Goal: Find specific page/section: Find specific page/section

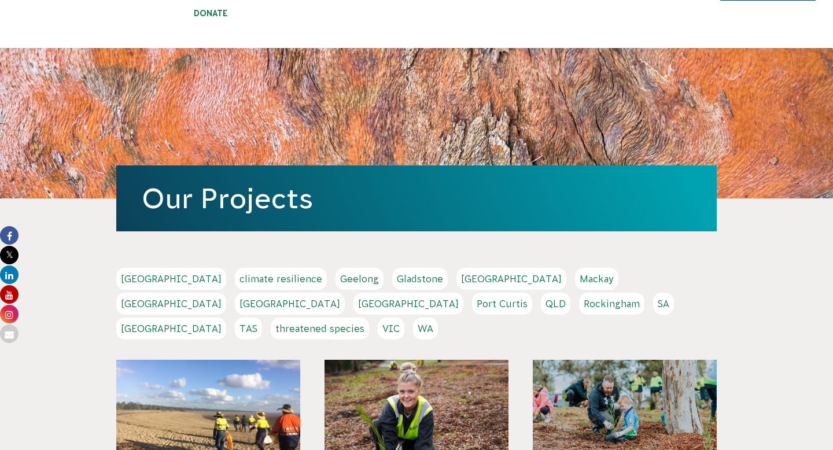
scroll to position [121, 0]
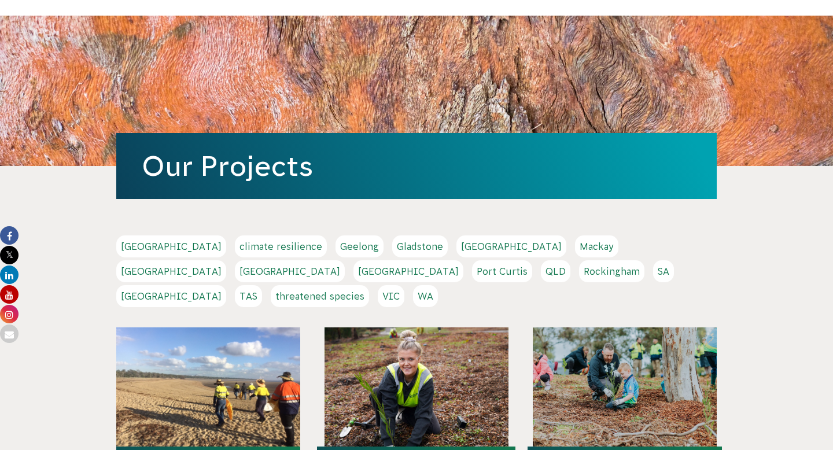
click at [345, 260] on link "[GEOGRAPHIC_DATA]" at bounding box center [290, 271] width 110 height 22
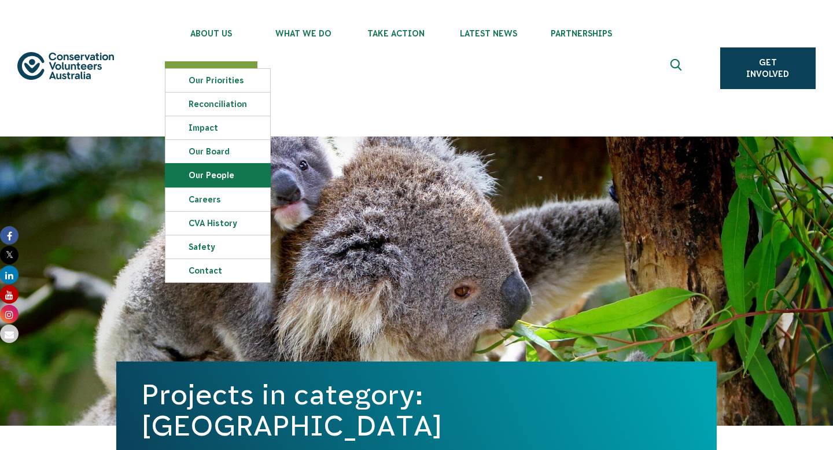
click at [218, 171] on link "Our People" at bounding box center [217, 175] width 105 height 23
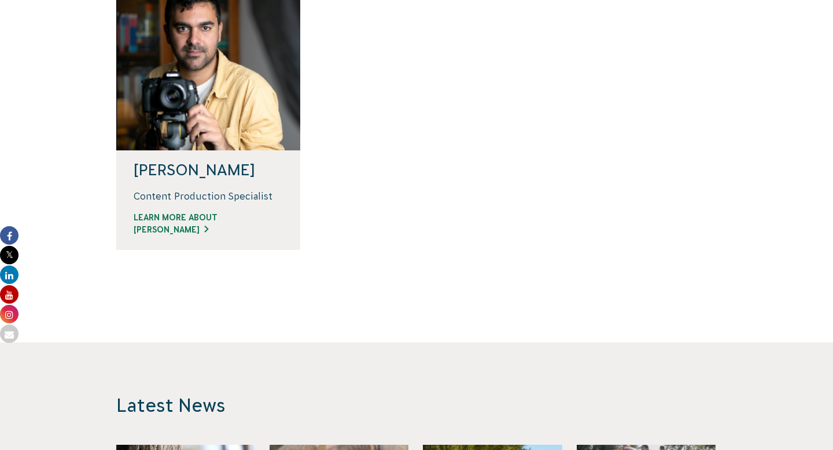
scroll to position [1225, 0]
